Goal: Information Seeking & Learning: Find specific fact

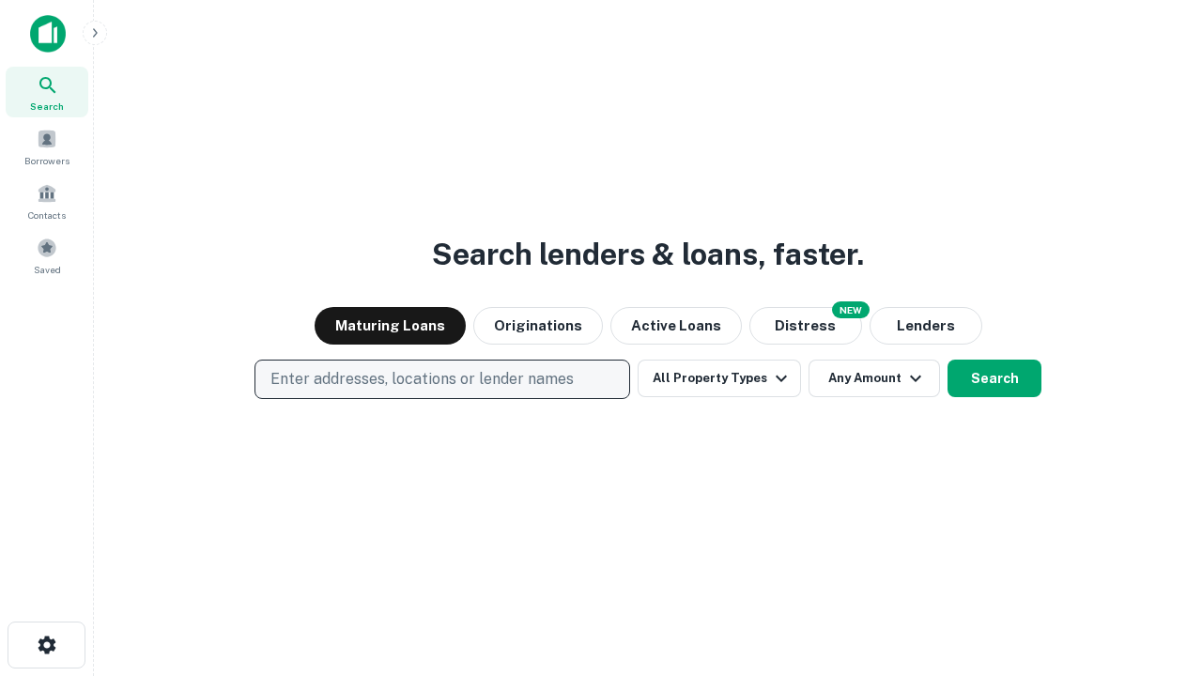
click at [441, 379] on p "Enter addresses, locations or lender names" at bounding box center [421, 379] width 303 height 23
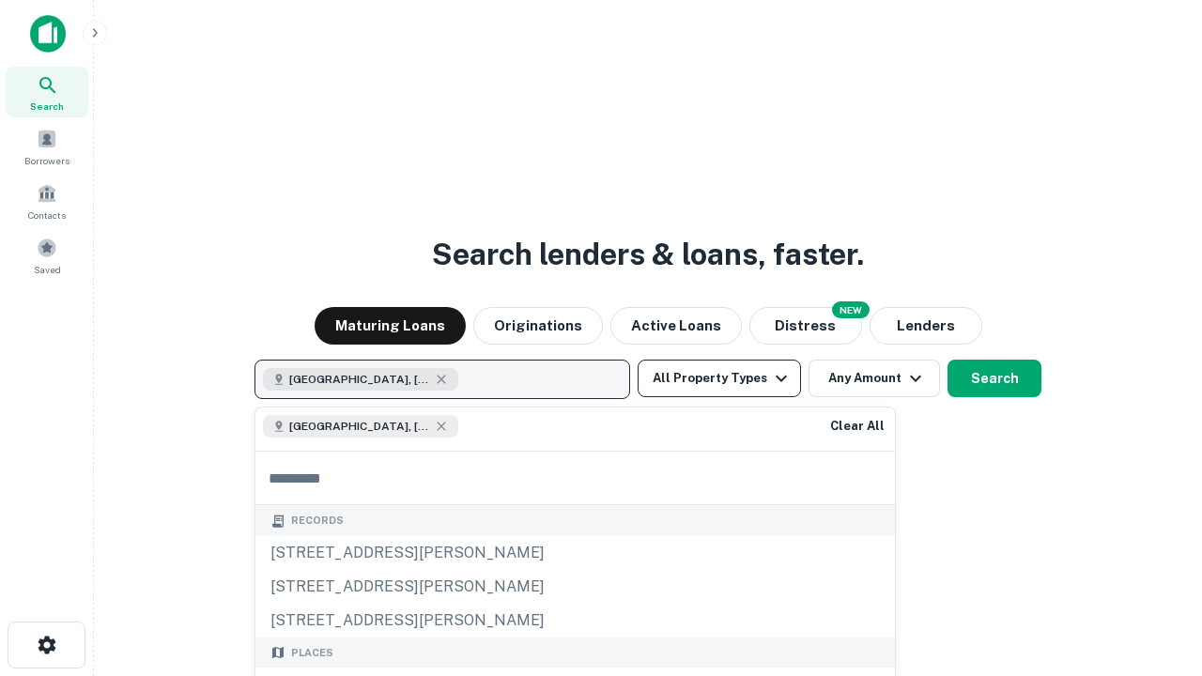
click at [719, 378] on button "All Property Types" at bounding box center [718, 379] width 163 height 38
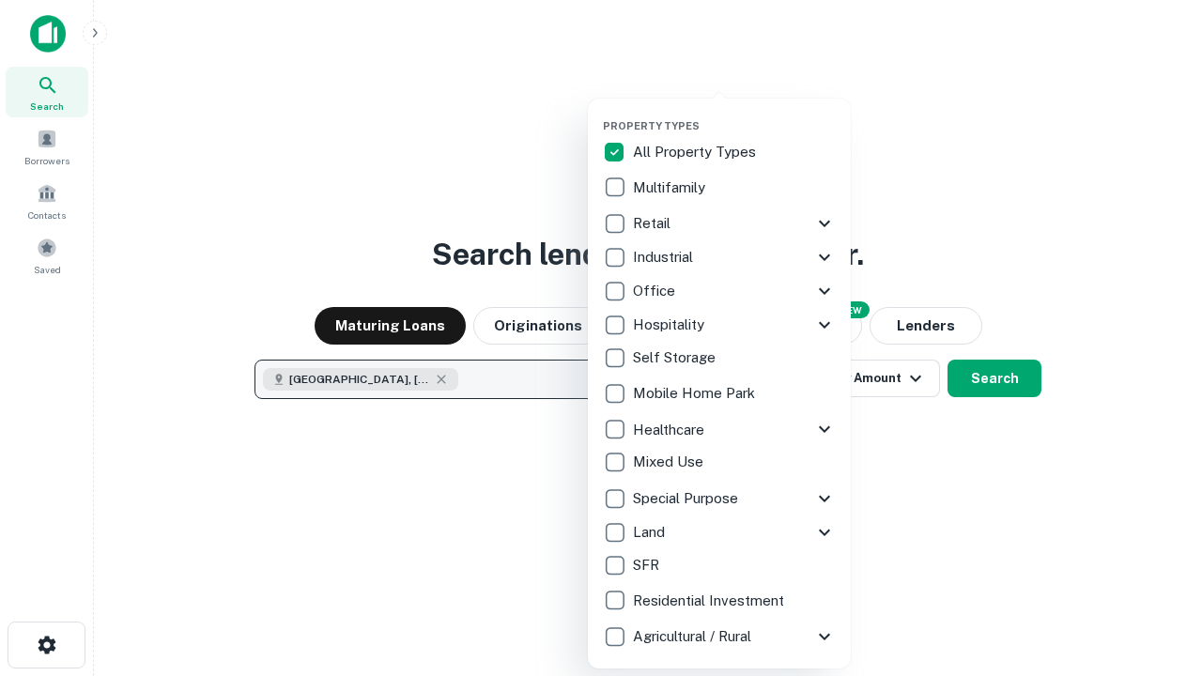
click at [734, 114] on button "button" at bounding box center [734, 114] width 263 height 1
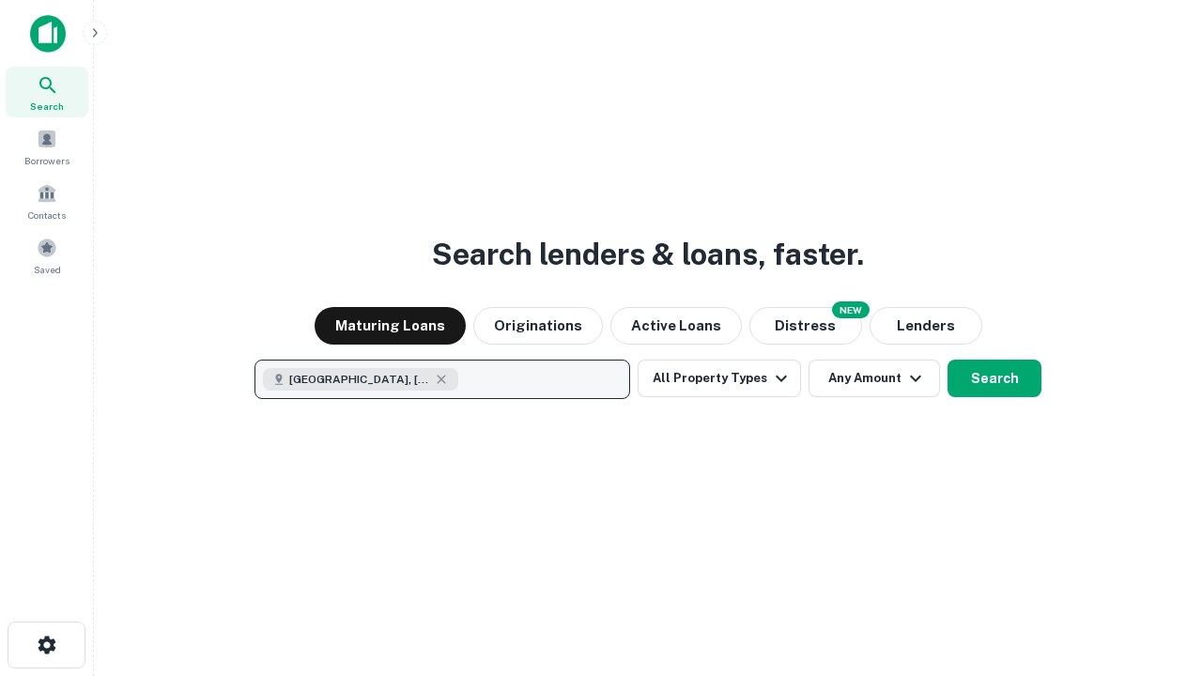
scroll to position [30, 0]
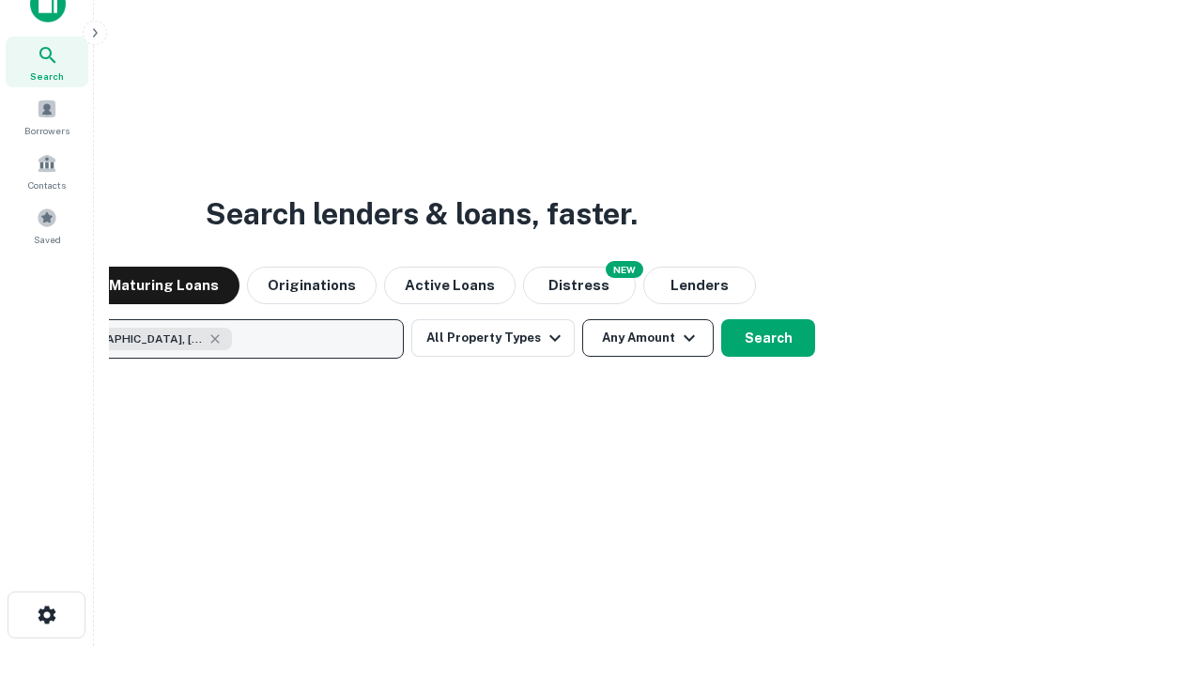
click at [582, 319] on button "Any Amount" at bounding box center [647, 338] width 131 height 38
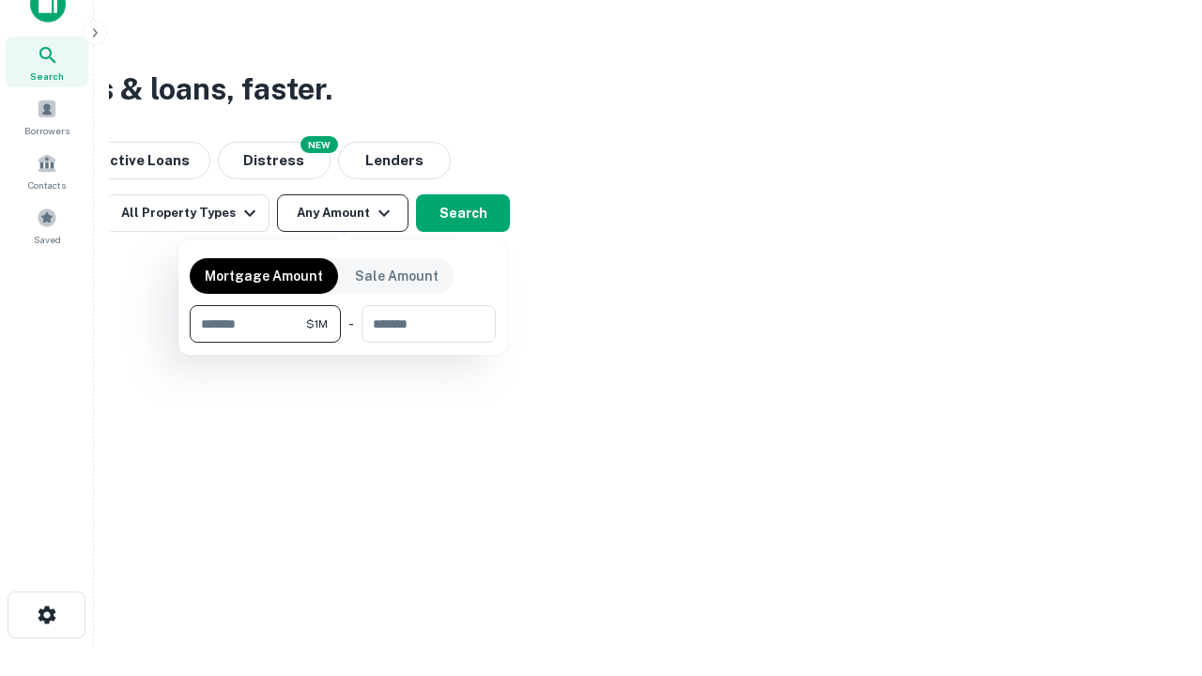
type input "*******"
click at [343, 343] on button "button" at bounding box center [343, 343] width 306 height 1
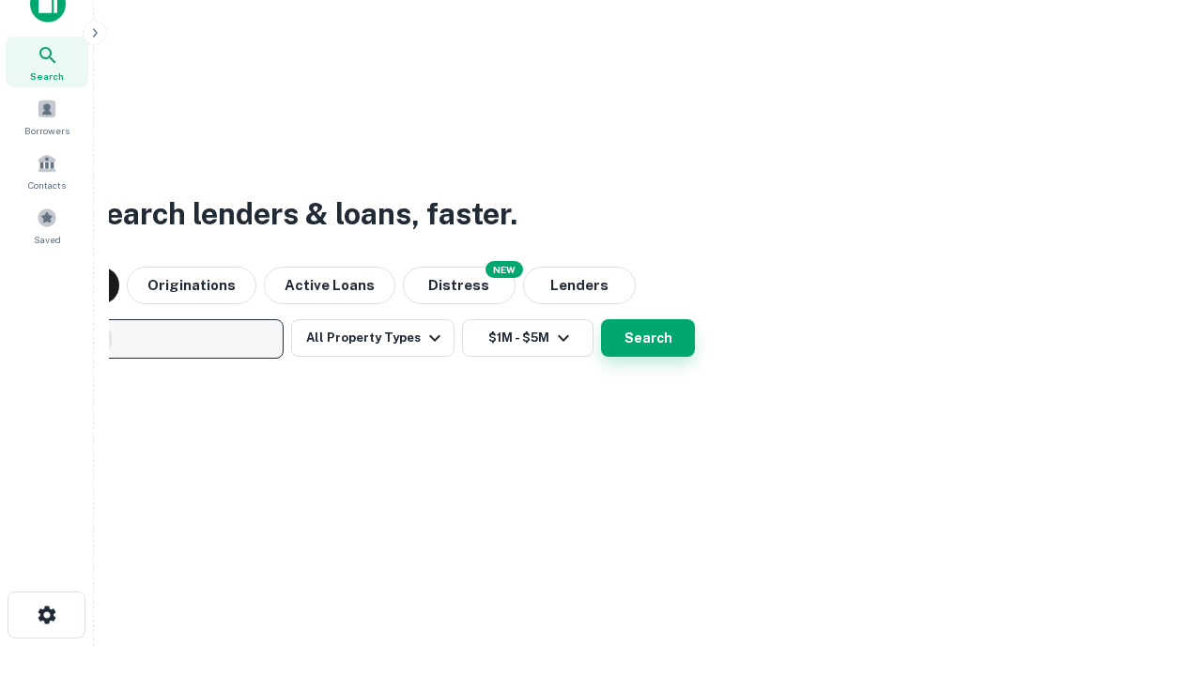
click at [601, 319] on button "Search" at bounding box center [648, 338] width 94 height 38
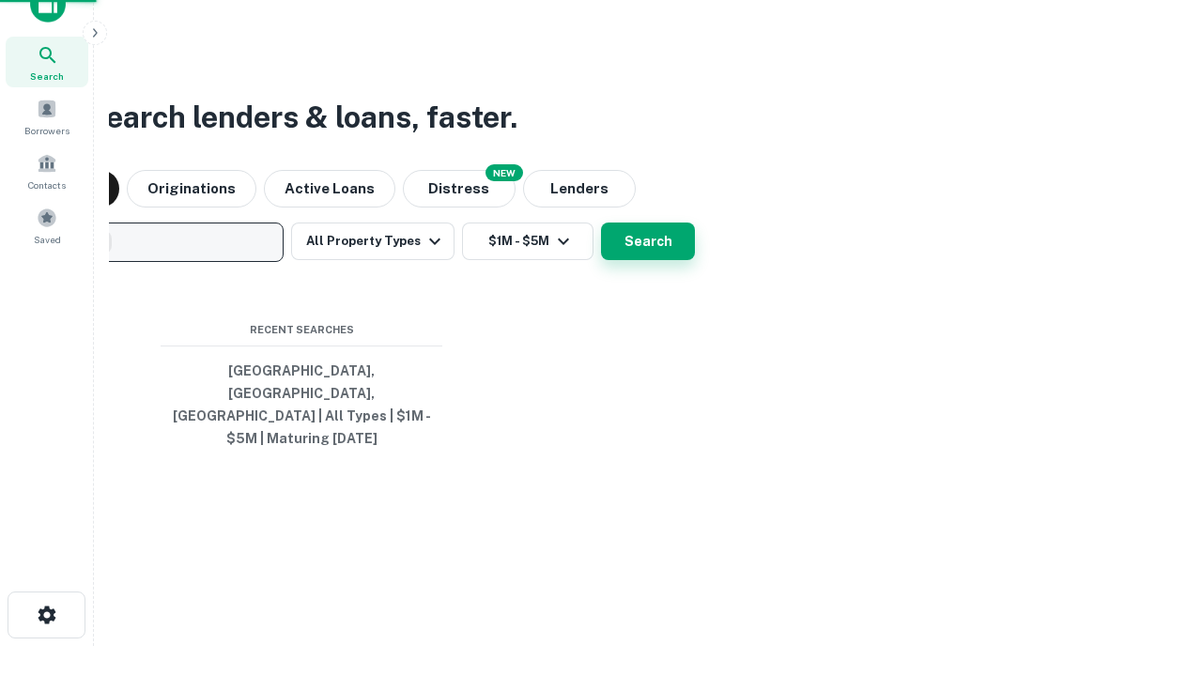
scroll to position [61, 531]
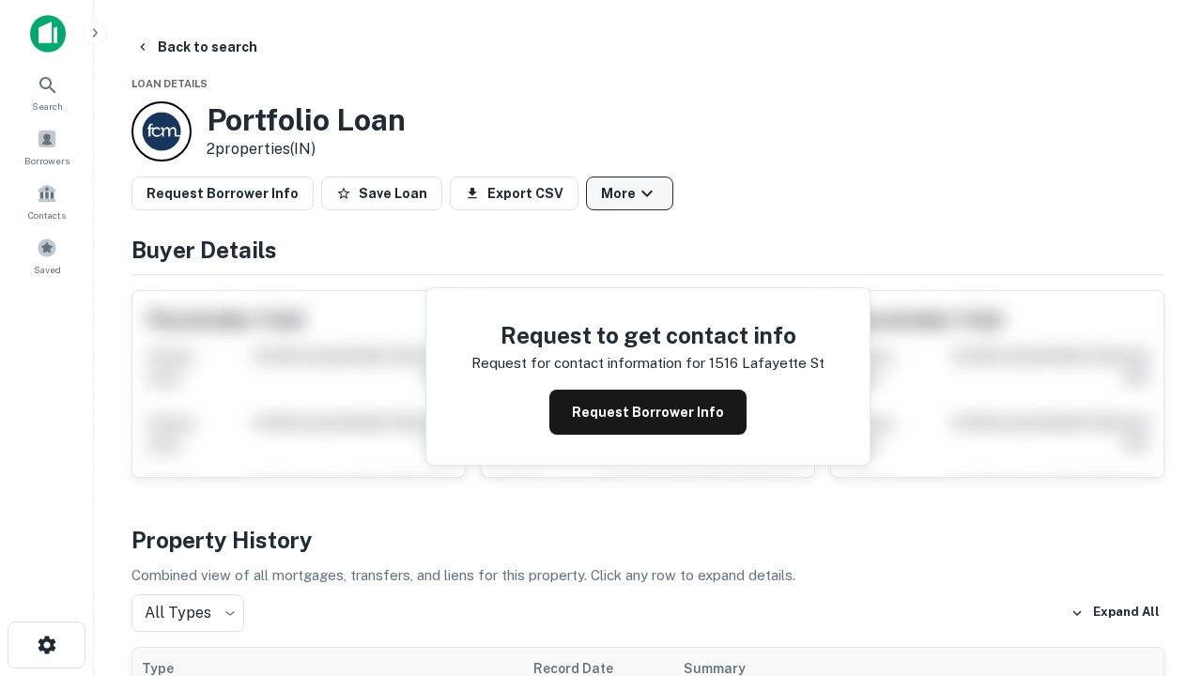
click at [629, 193] on button "More" at bounding box center [629, 193] width 87 height 34
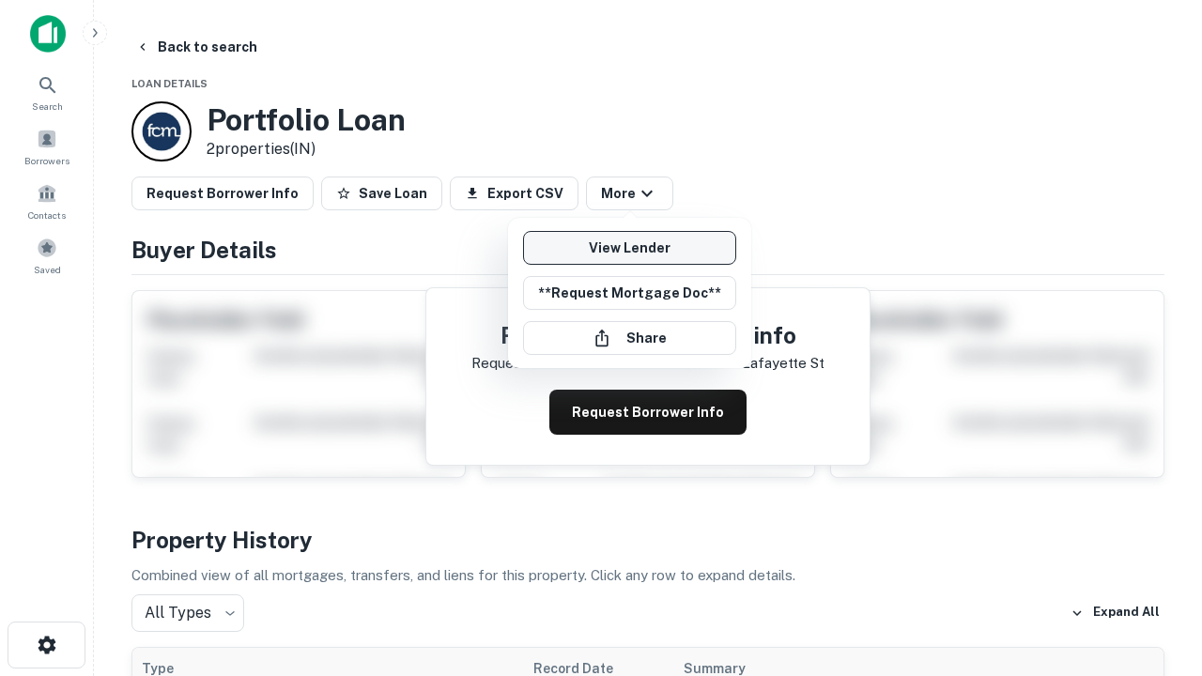
click at [629, 248] on link "View Lender" at bounding box center [629, 248] width 213 height 34
